Goal: Information Seeking & Learning: Learn about a topic

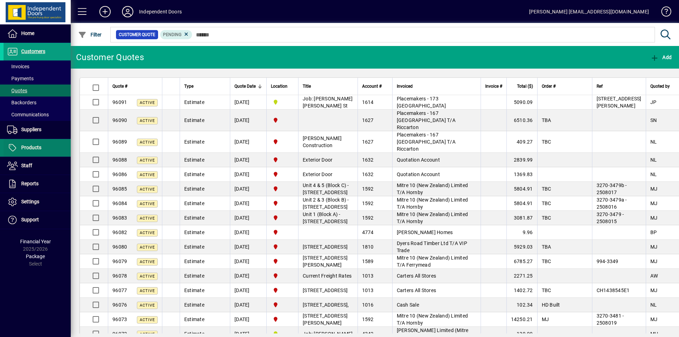
click at [44, 147] on span at bounding box center [37, 147] width 67 height 17
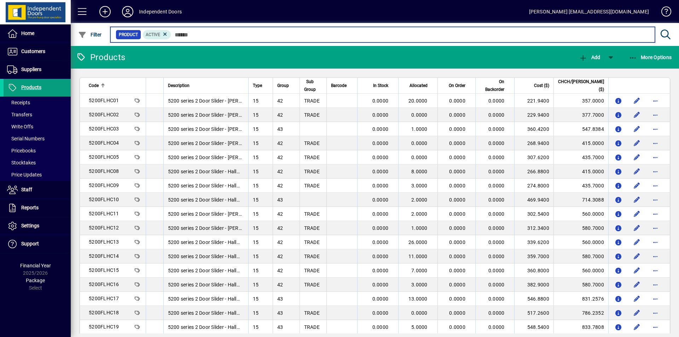
drag, startPoint x: 195, startPoint y: 35, endPoint x: 199, endPoint y: 36, distance: 3.6
click at [196, 35] on input "text" at bounding box center [410, 35] width 478 height 10
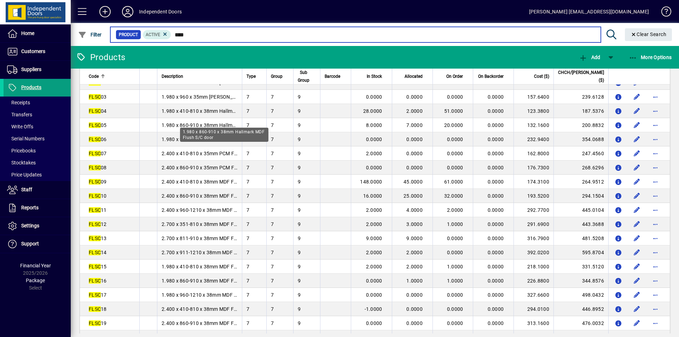
scroll to position [35, 0]
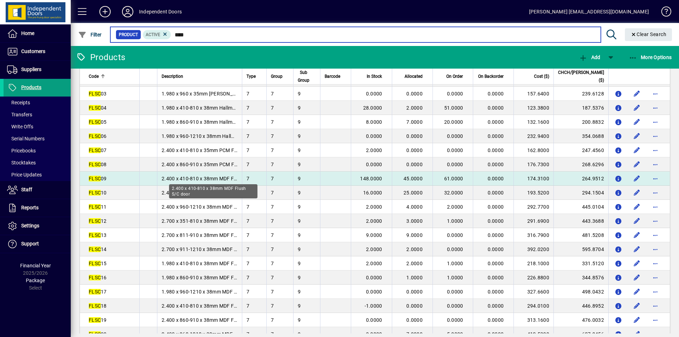
type input "****"
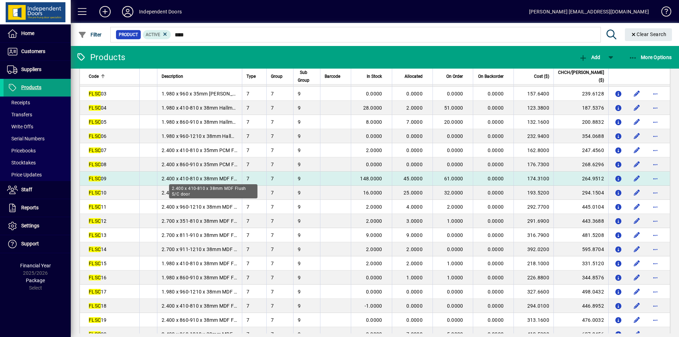
click at [186, 180] on span "2.400 x 410-810 x 38mm MDF Flush S/C door" at bounding box center [213, 179] width 103 height 6
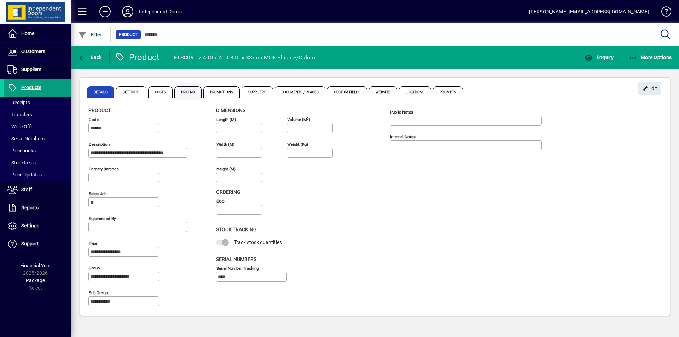
click at [184, 94] on span "Pricing" at bounding box center [187, 91] width 27 height 11
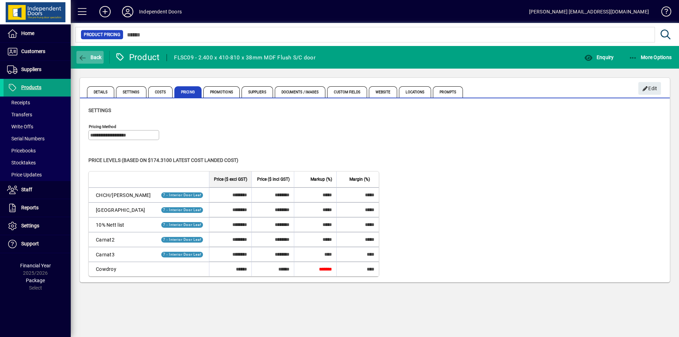
click at [87, 55] on icon "button" at bounding box center [82, 58] width 9 height 7
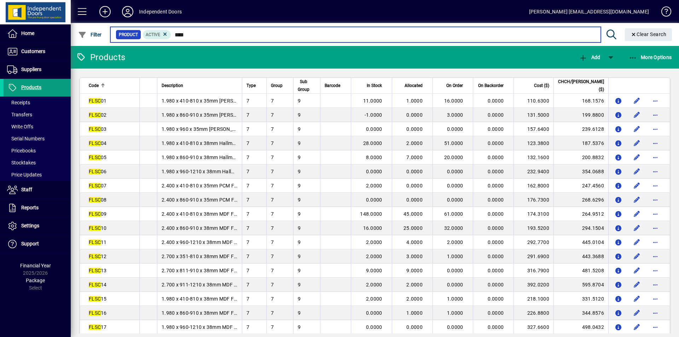
click at [186, 34] on input "****" at bounding box center [383, 35] width 424 height 10
type input "*"
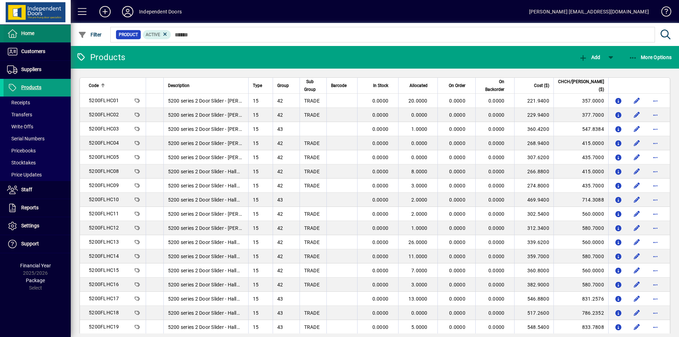
click at [28, 34] on span "Home" at bounding box center [27, 33] width 13 height 6
